Goal: Transaction & Acquisition: Subscribe to service/newsletter

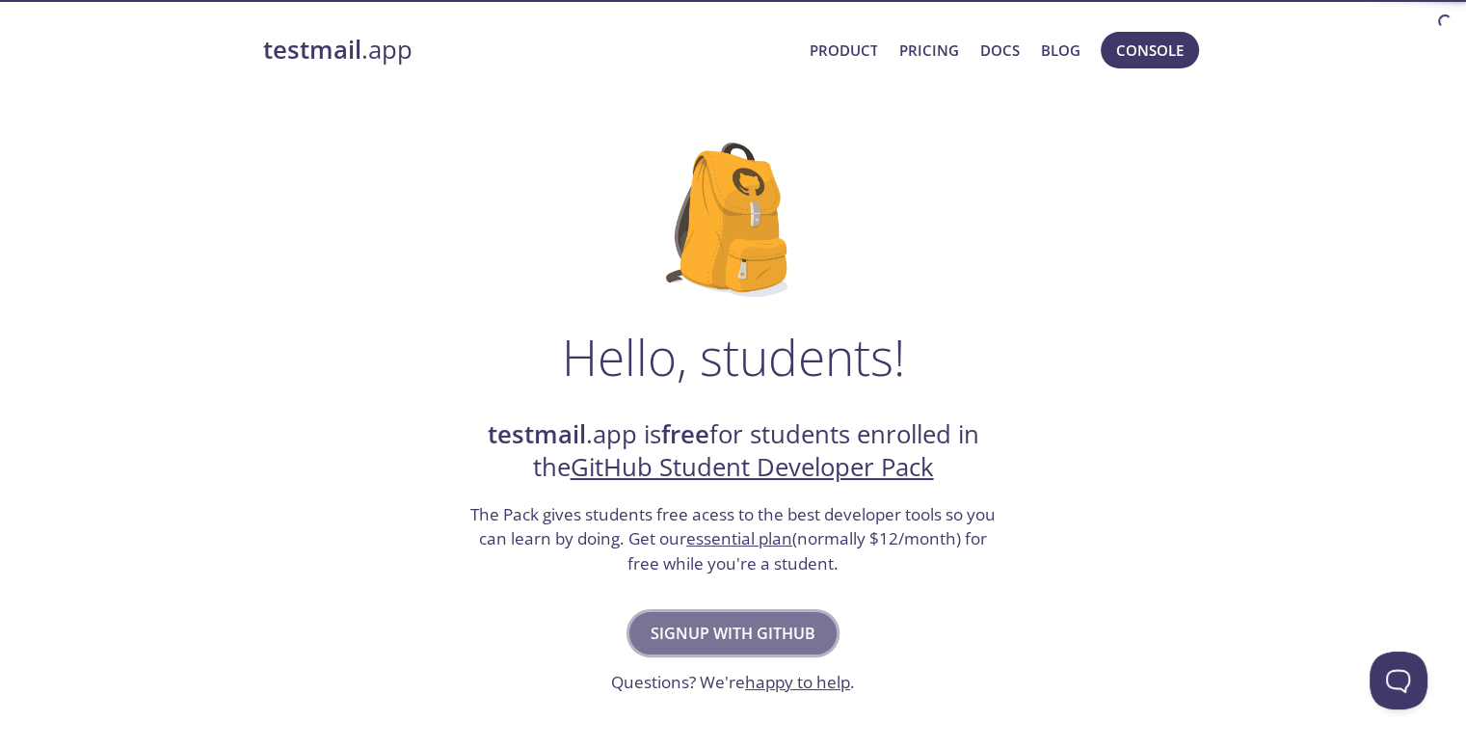
click at [711, 623] on span "Signup with GitHub" at bounding box center [733, 633] width 165 height 27
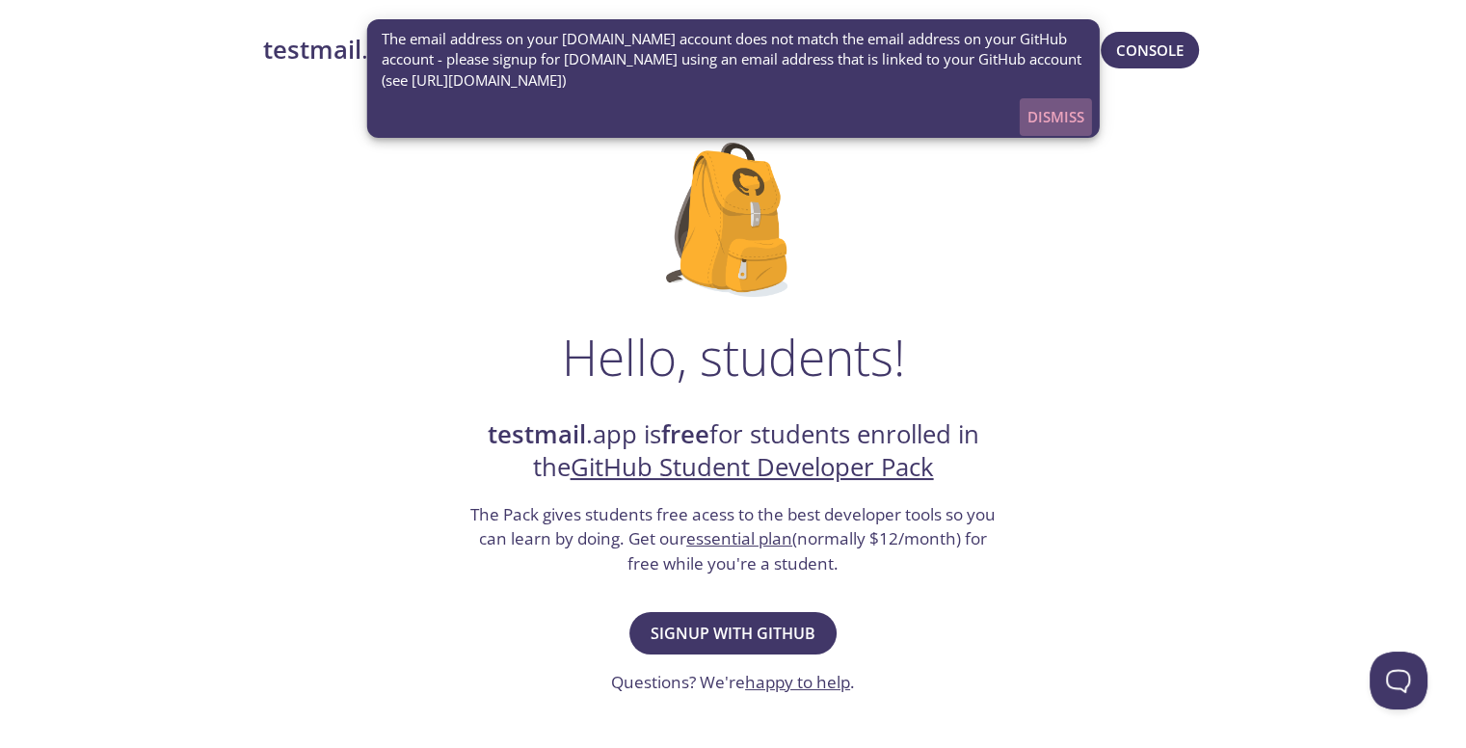
click at [1059, 122] on span "Dismiss" at bounding box center [1055, 116] width 57 height 25
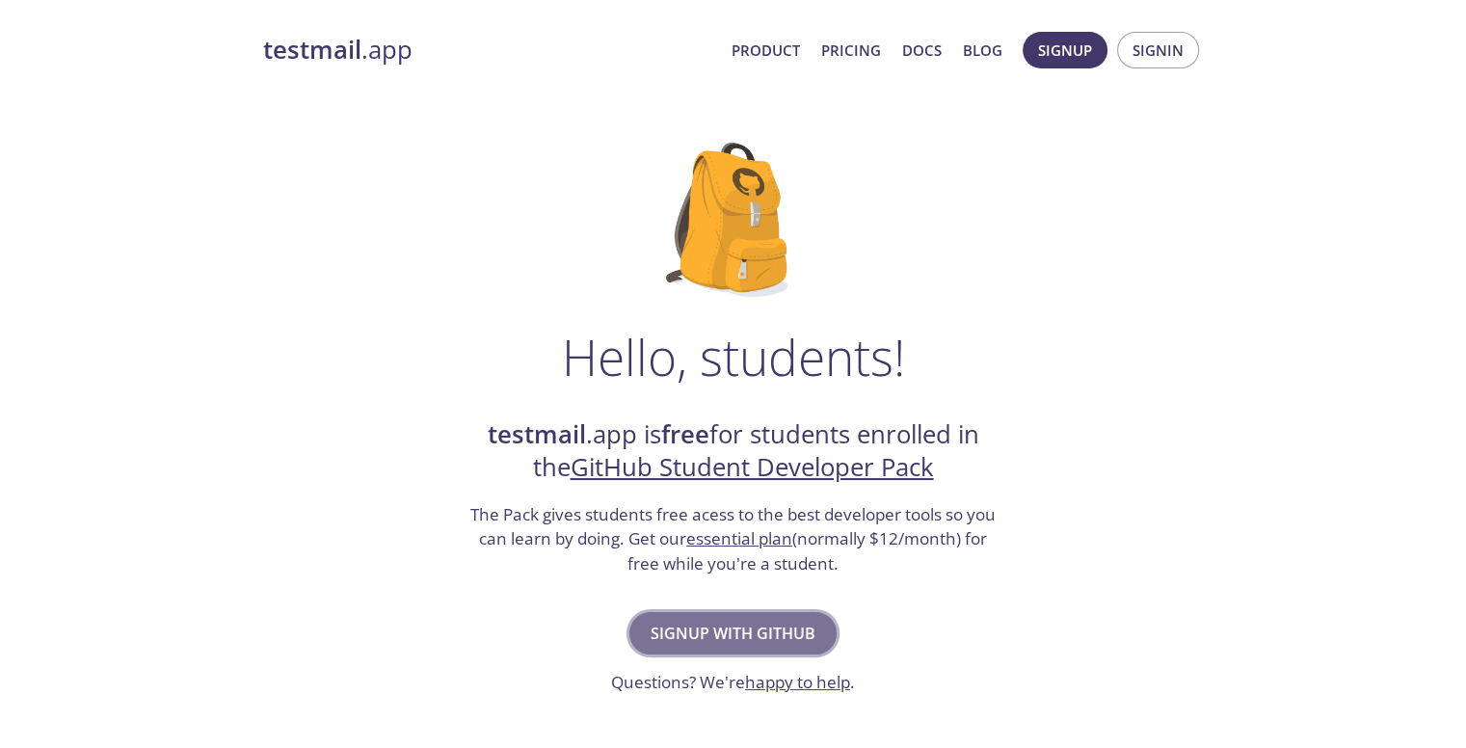
click at [741, 635] on span "Signup with GitHub" at bounding box center [733, 633] width 165 height 27
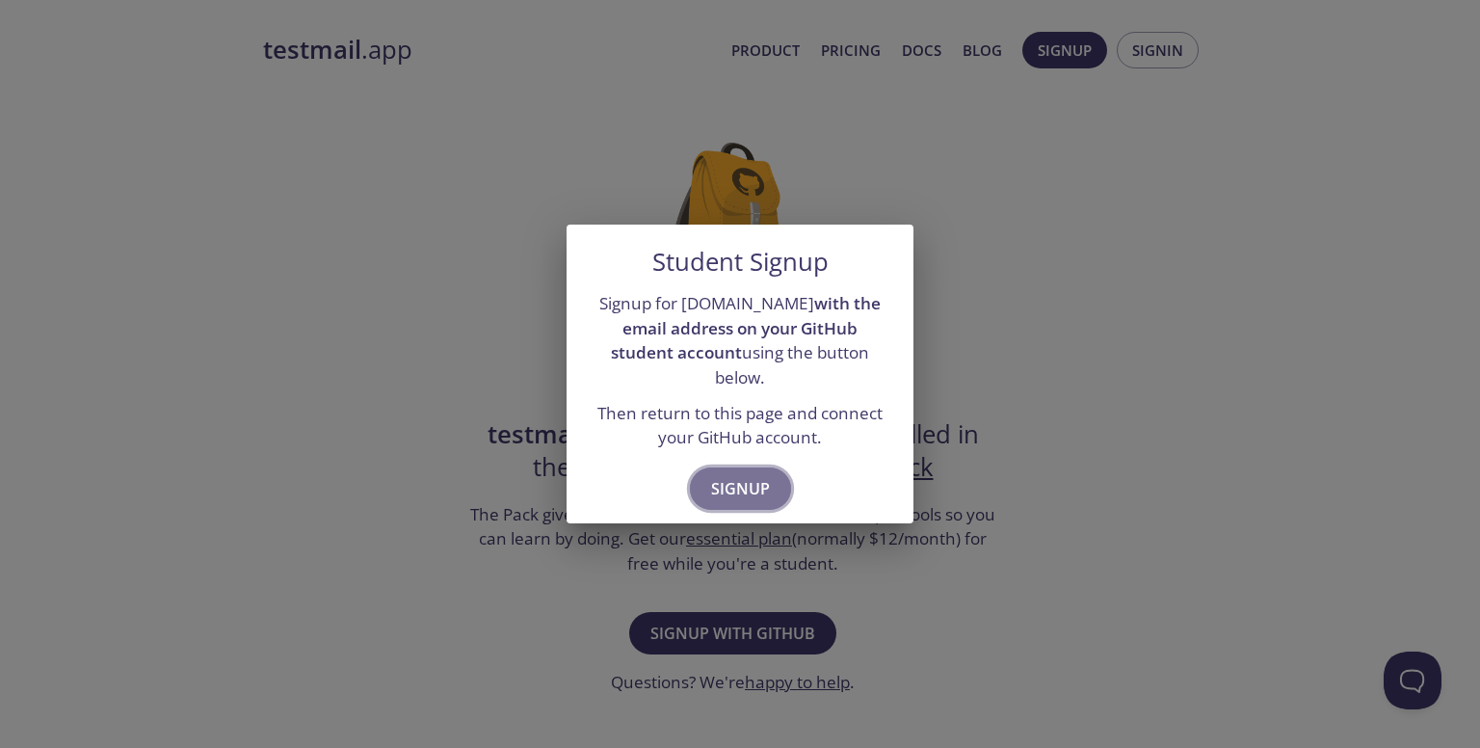
click at [755, 479] on span "Signup" at bounding box center [740, 488] width 59 height 27
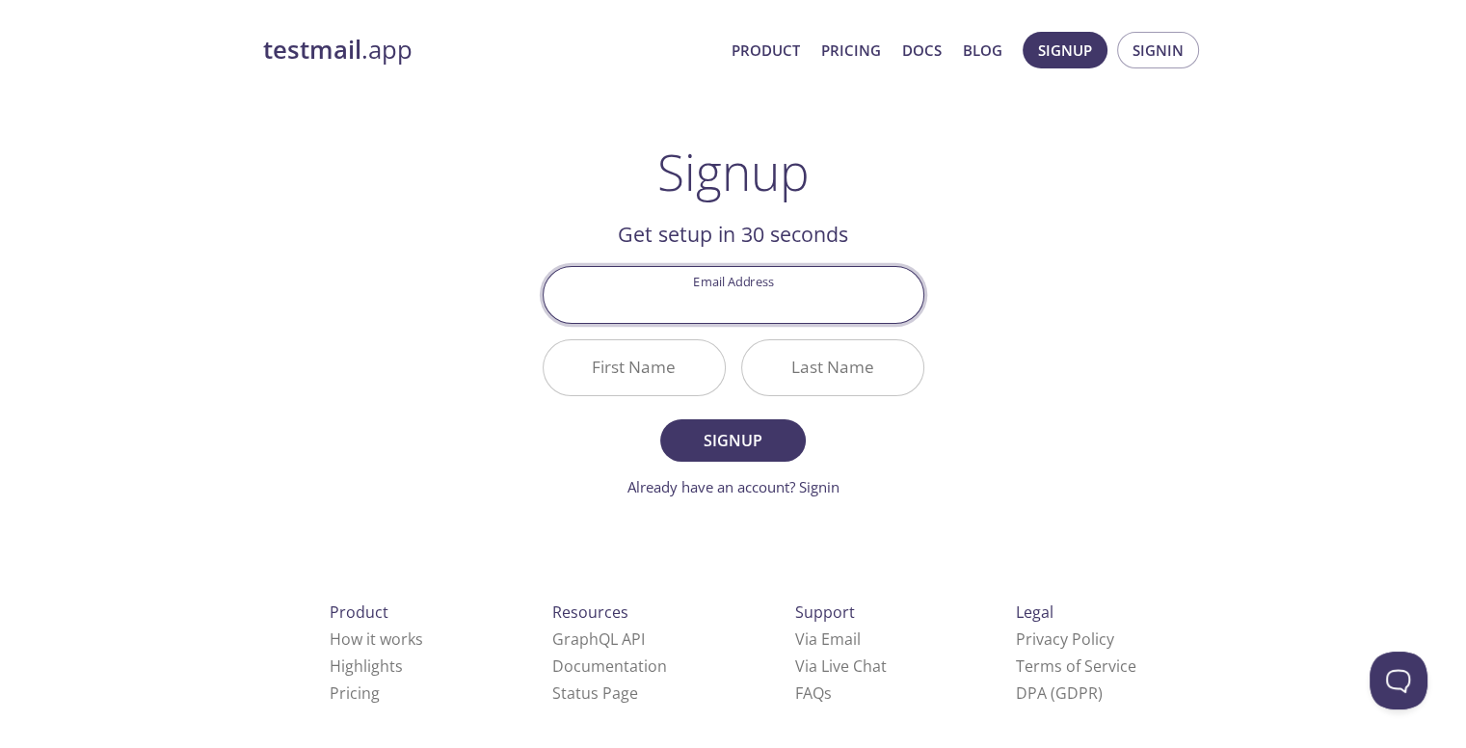
click at [745, 303] on input "Email Address" at bounding box center [734, 294] width 380 height 55
type input "ffahim2330717@bscse.uiu.ac.bd"
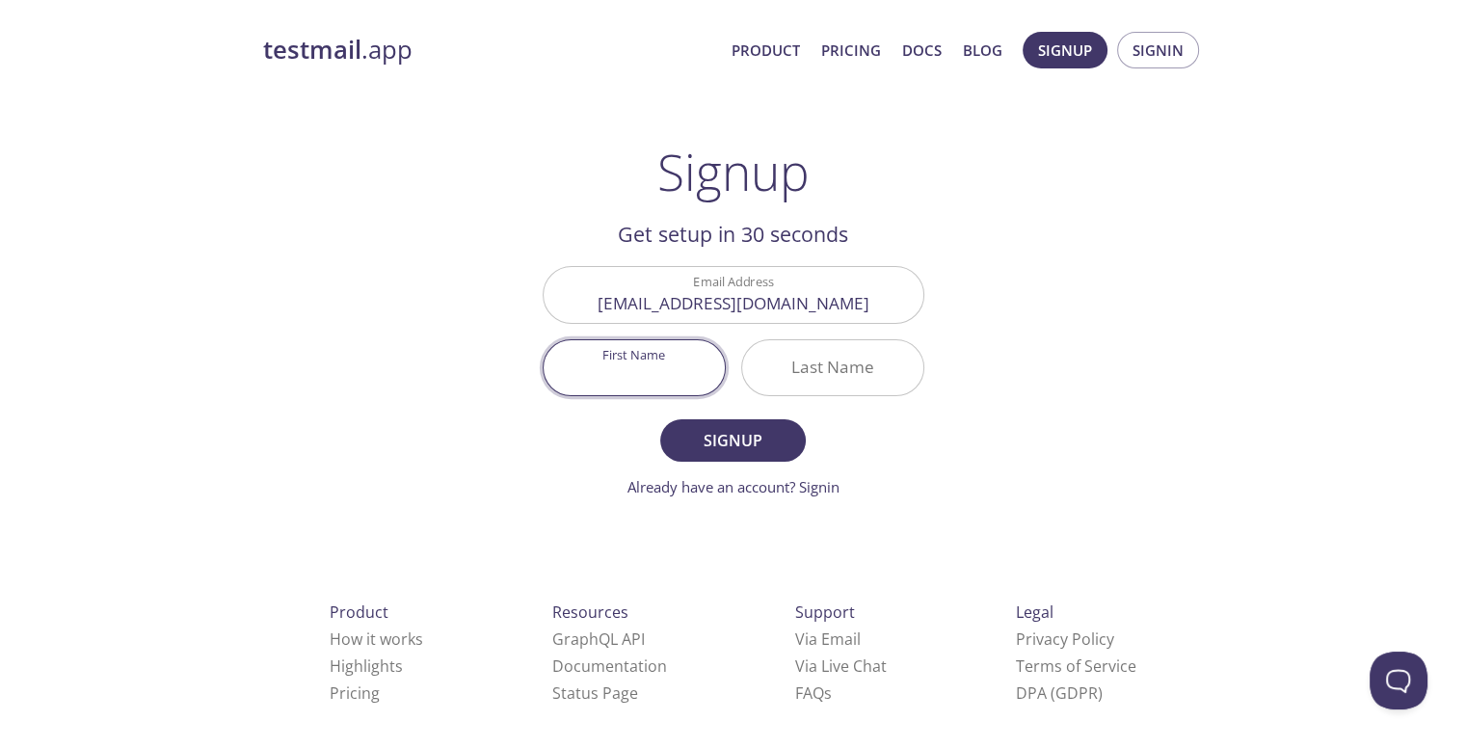
click at [623, 387] on input "First Name" at bounding box center [634, 367] width 181 height 55
type input "Faysal"
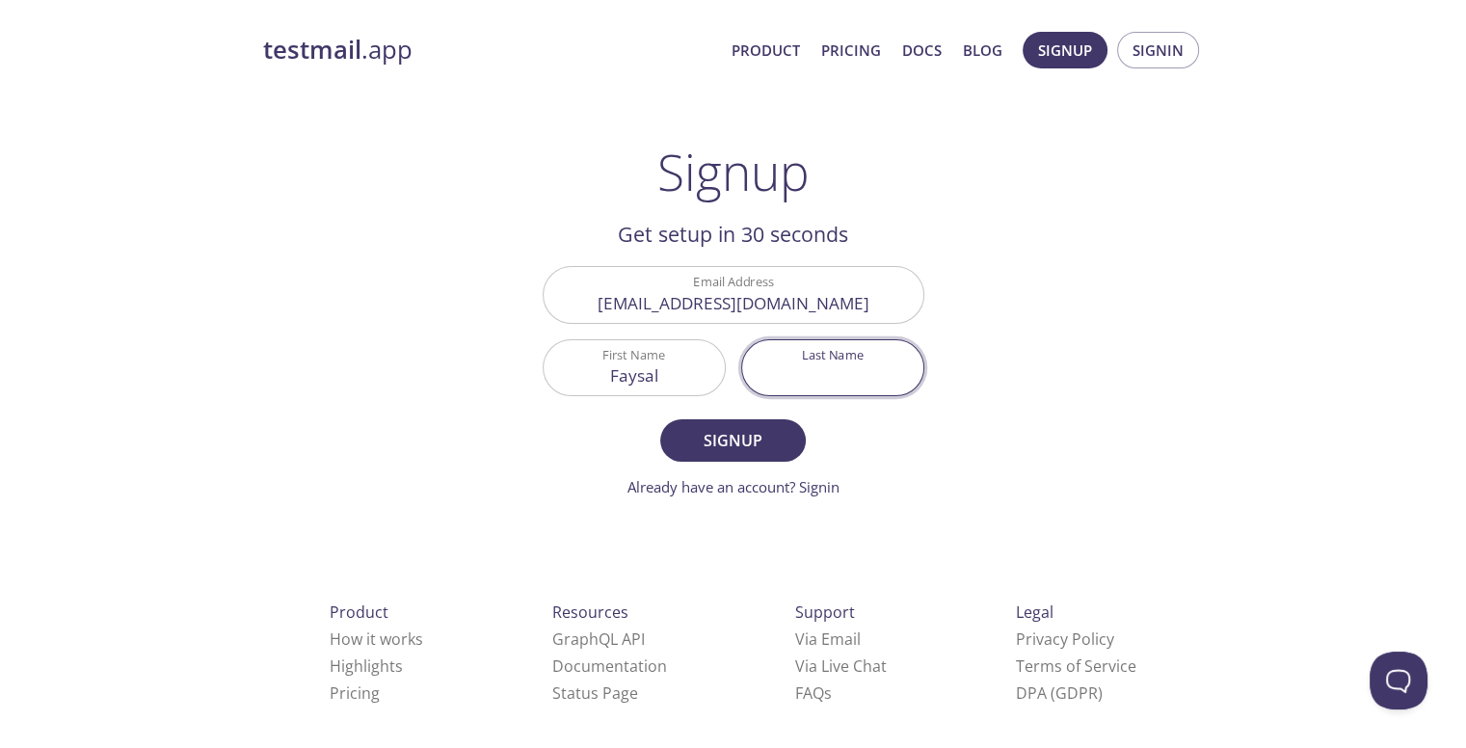
click at [864, 367] on input "Last Name" at bounding box center [832, 367] width 181 height 55
type input "Ahmed"
click at [740, 428] on span "Signup" at bounding box center [732, 440] width 102 height 27
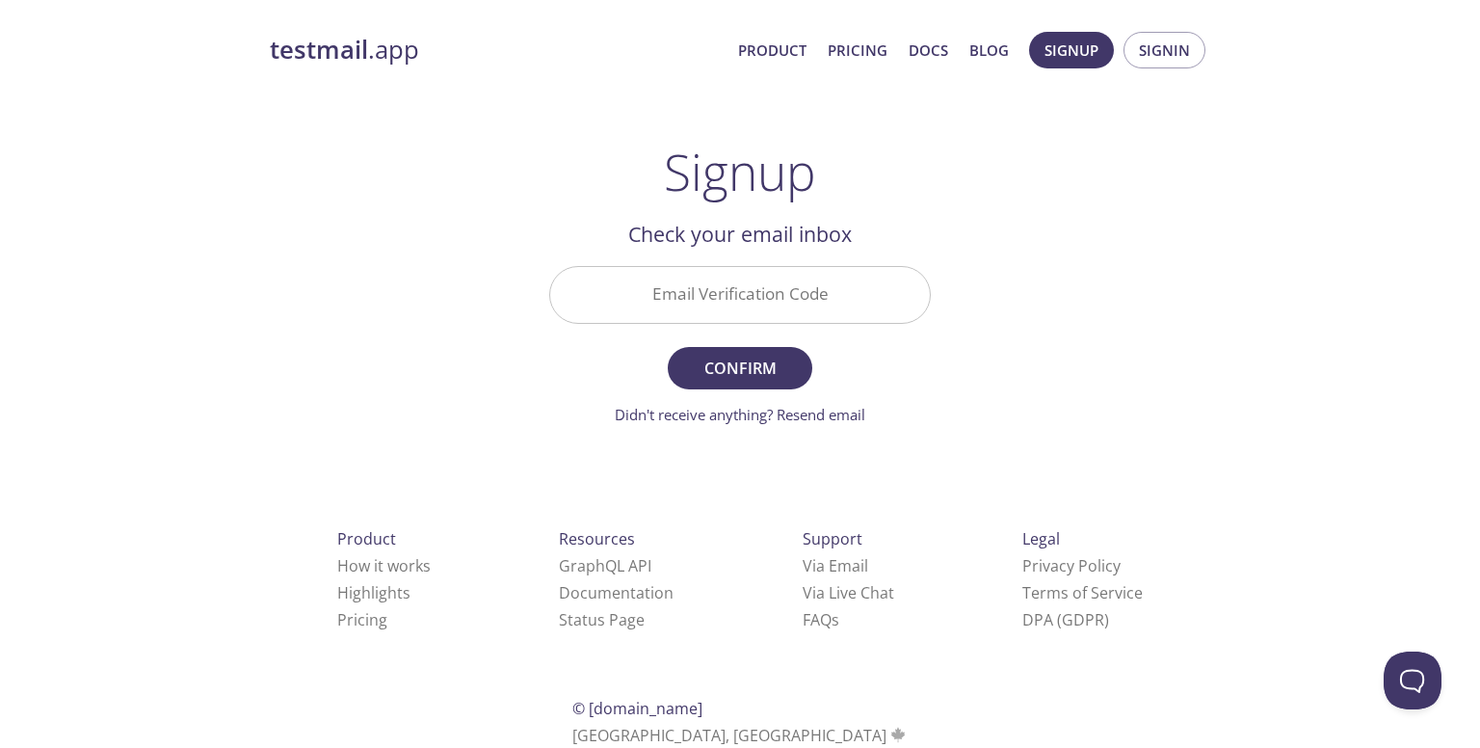
click at [723, 282] on input "Email Verification Code" at bounding box center [740, 294] width 380 height 55
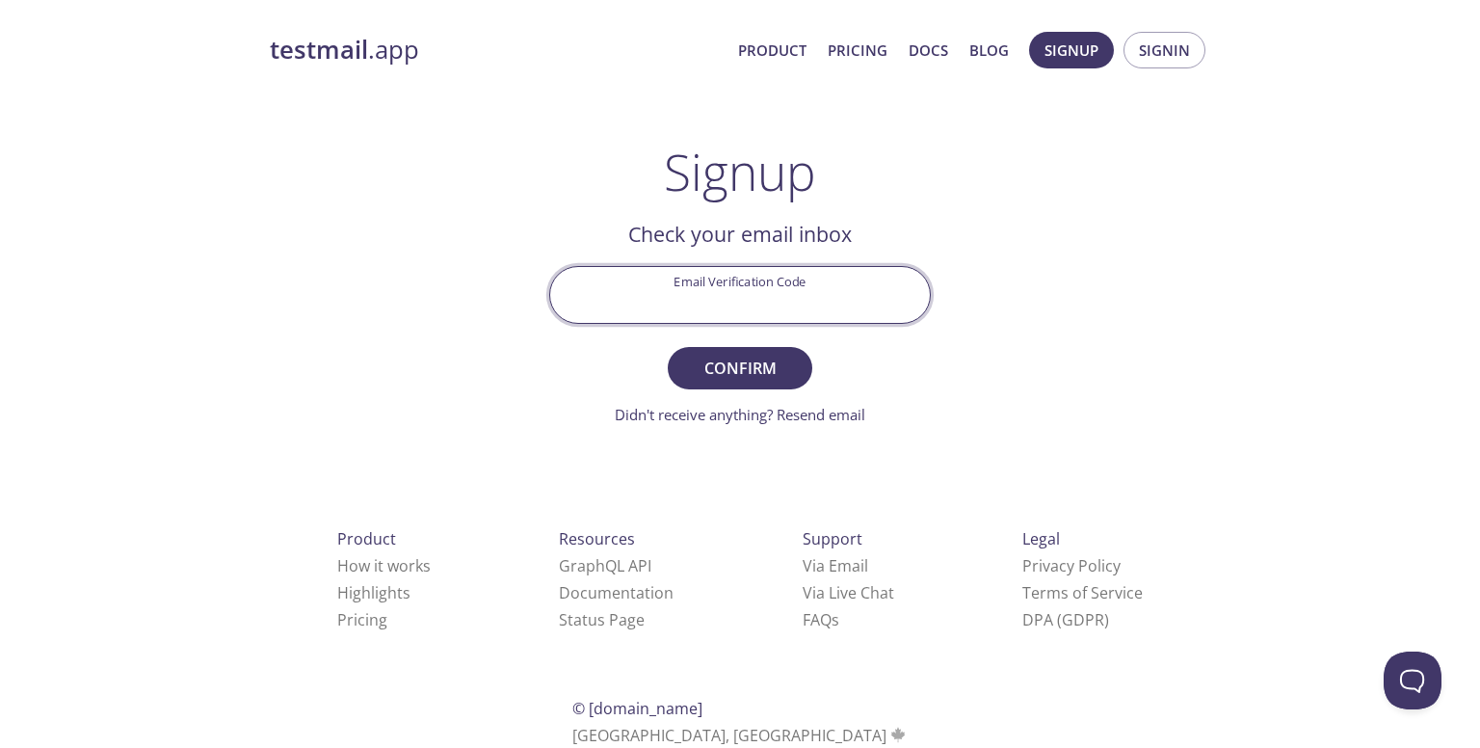
paste input "Q5ZJN6L"
type input "Q5ZJN6L"
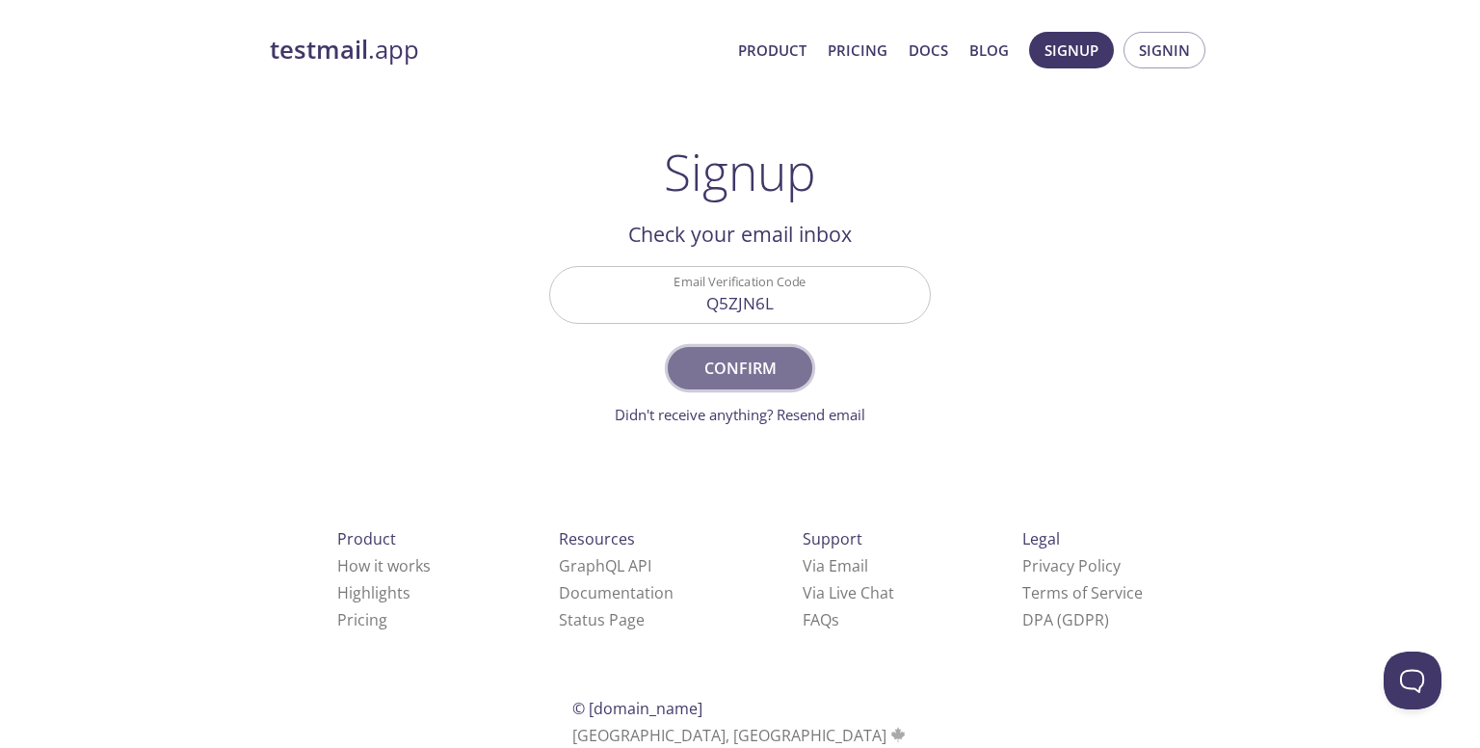
click at [760, 356] on span "Confirm" at bounding box center [740, 368] width 102 height 27
